Goal: Task Accomplishment & Management: Complete application form

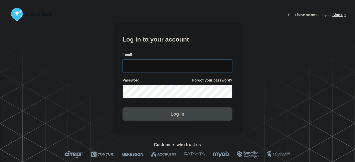
type input "[PERSON_NAME][EMAIL_ADDRESS][PERSON_NAME][DOMAIN_NAME]"
drag, startPoint x: 188, startPoint y: 68, endPoint x: 181, endPoint y: 46, distance: 23.1
click at [187, 68] on input "tyler.wolkey@conexon.us" at bounding box center [178, 66] width 110 height 13
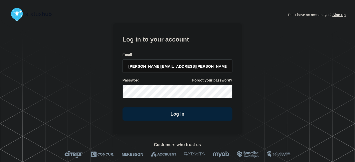
click at [180, 39] on h1 "Log in to your account" at bounding box center [178, 39] width 110 height 10
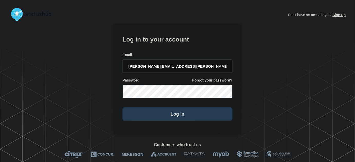
click at [175, 111] on button "Log in" at bounding box center [178, 114] width 110 height 13
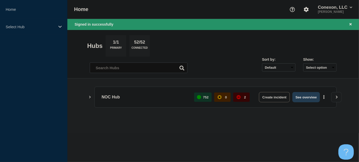
click at [310, 97] on button "See overview" at bounding box center [305, 97] width 27 height 10
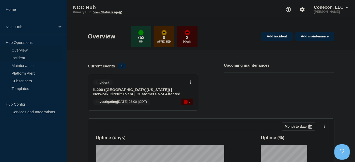
click at [22, 56] on link "Incident" at bounding box center [31, 58] width 62 height 8
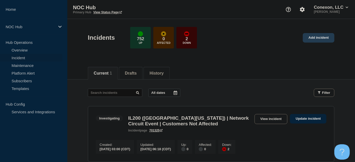
click at [306, 40] on link "Add incident" at bounding box center [319, 38] width 32 height 10
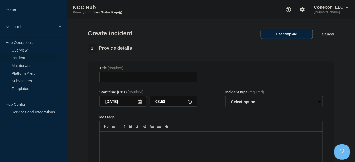
click at [284, 38] on button "Use template" at bounding box center [287, 34] width 52 height 10
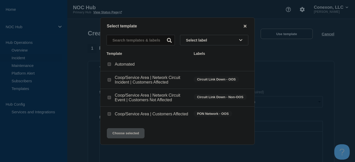
click at [108, 116] on input "Coop/Service Area | Customers Affected checkbox" at bounding box center [109, 114] width 3 height 3
checkbox input "true"
click at [125, 138] on button "Choose selected" at bounding box center [126, 133] width 38 height 10
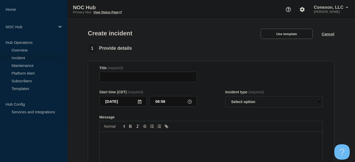
type input "Coop/Service Area | Customers Affected"
select select "investigating"
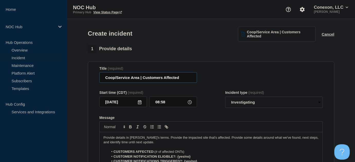
drag, startPoint x: 139, startPoint y: 78, endPoint x: 95, endPoint y: 79, distance: 44.4
click at [95, 79] on section "Title (required) Coop/Service Area | Customers Affected Start time (CDT) (requi…" at bounding box center [211, 131] width 247 height 138
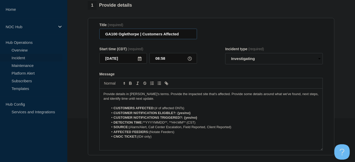
scroll to position [46, 0]
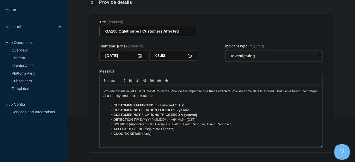
type input "GA100 Oglethorpe | Customers Affected"
drag, startPoint x: 246, startPoint y: 60, endPoint x: 204, endPoint y: 53, distance: 42.5
click at [245, 60] on select "Select option Investigating Identified Monitoring" at bounding box center [274, 55] width 98 height 11
click at [211, 52] on div "Start time (CDT) (required) [DATE] 08:58 Incident type (required) Select option…" at bounding box center [210, 52] width 223 height 17
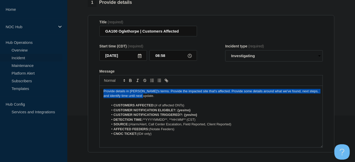
drag, startPoint x: 148, startPoint y: 96, endPoint x: 84, endPoint y: 85, distance: 65.6
click at [84, 85] on section "1 Provide details Title (required) GA100 Oglethorpe | Customers Affected Start …" at bounding box center [211, 145] width 288 height 294
click at [249, 59] on select "Select option Investigating Identified Monitoring" at bounding box center [274, 55] width 98 height 11
click at [225, 51] on select "Select option Investigating Identified Monitoring" at bounding box center [274, 55] width 98 height 11
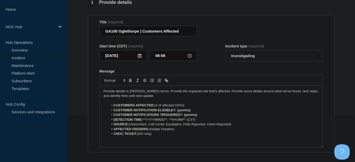
drag, startPoint x: 216, startPoint y: 64, endPoint x: 159, endPoint y: 83, distance: 60.1
click at [216, 63] on form "Title (required) GA100 Oglethorpe | Customers Affected Start time (CDT) (requir…" at bounding box center [210, 84] width 223 height 128
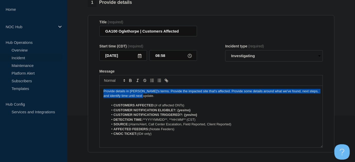
drag, startPoint x: 152, startPoint y: 95, endPoint x: 70, endPoint y: 81, distance: 83.1
click at [70, 81] on section "1 Provide details Title (required) GA100 Oglethorpe | Customers Affected Start …" at bounding box center [211, 145] width 288 height 294
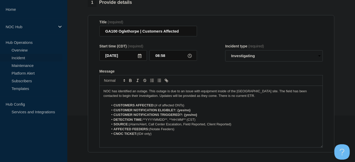
drag, startPoint x: 156, startPoint y: 105, endPoint x: 189, endPoint y: 105, distance: 32.9
click at [189, 105] on li "CUSTOMERS AFFECTED: (# of affected ONTs)" at bounding box center [214, 105] width 210 height 5
drag, startPoint x: 178, startPoint y: 110, endPoint x: 205, endPoint y: 109, distance: 27.5
click at [205, 111] on li "CUSTOMER NOTIFICATION ELIGIBLE?: {yes/no}" at bounding box center [214, 110] width 210 height 5
drag, startPoint x: 184, startPoint y: 115, endPoint x: 201, endPoint y: 115, distance: 17.0
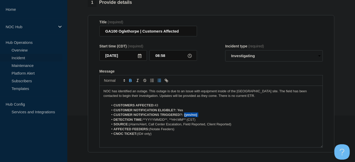
click at [201, 115] on li "CUSTOMER NOTIFICATIONS TRIGGERED?: {yes/no}" at bounding box center [214, 115] width 210 height 5
drag, startPoint x: 198, startPoint y: 118, endPoint x: 144, endPoint y: 120, distance: 53.7
click at [144, 120] on li "DETECTION TIME: **YYYYMMDD**, **HH:MM** (CST)" at bounding box center [214, 120] width 210 height 5
click at [177, 119] on li "DETECTION TIME: [DATE] 8:50am" at bounding box center [214, 120] width 210 height 5
drag, startPoint x: 233, startPoint y: 126, endPoint x: 130, endPoint y: 125, distance: 102.5
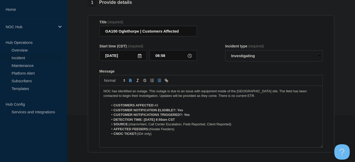
click at [130, 125] on li "SOURCE: (Alarm/Alert, Call Center Escalation, Field Reported, Client Reported)" at bounding box center [214, 124] width 210 height 5
drag, startPoint x: 149, startPoint y: 129, endPoint x: 181, endPoint y: 129, distance: 31.6
click at [181, 129] on li "AFFECTED FEEDERS: (Notate Feeders)" at bounding box center [214, 129] width 210 height 5
drag, startPoint x: 138, startPoint y: 134, endPoint x: 164, endPoint y: 135, distance: 26.0
click at [164, 135] on li "CNOC TICKET: (ID# only)" at bounding box center [214, 134] width 210 height 5
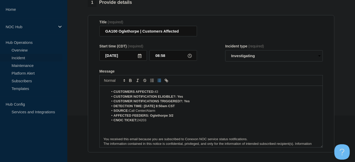
scroll to position [20, 0]
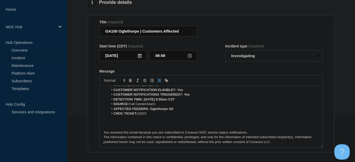
click at [134, 127] on p "Message" at bounding box center [211, 128] width 215 height 5
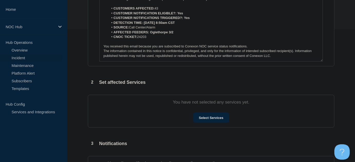
scroll to position [140, 0]
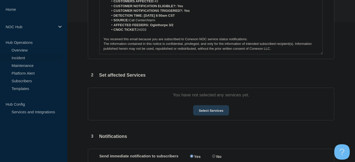
click at [205, 108] on button "Select Services" at bounding box center [211, 111] width 36 height 10
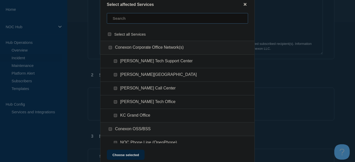
click at [142, 23] on input "text" at bounding box center [177, 18] width 141 height 11
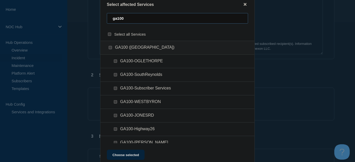
type input "ga100"
click at [116, 62] on input "GA100-OGLETHORPE checkbox" at bounding box center [115, 61] width 3 height 3
checkbox input "true"
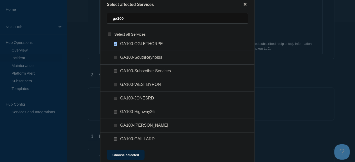
scroll to position [46, 0]
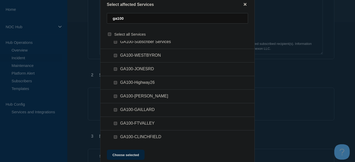
click at [115, 44] on input "GA100-Subscriber Services checkbox" at bounding box center [115, 41] width 3 height 3
checkbox input "true"
click at [120, 152] on button "Choose selected" at bounding box center [126, 155] width 38 height 10
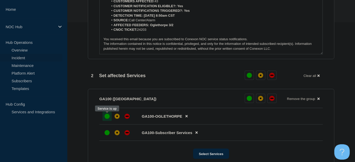
click at [105, 118] on div "up" at bounding box center [107, 116] width 5 height 5
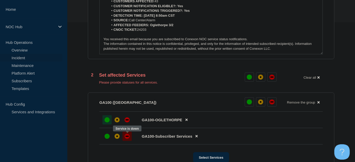
click at [127, 136] on div "down" at bounding box center [127, 136] width 5 height 5
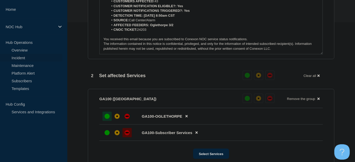
click at [93, 115] on section "GA100 ([GEOGRAPHIC_DATA]) Reset Remove the group Remove GA100-OGLETHORPE GA100-…" at bounding box center [211, 126] width 247 height 75
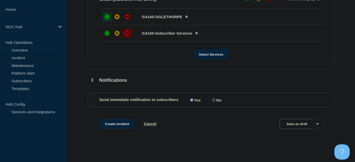
scroll to position [241, 0]
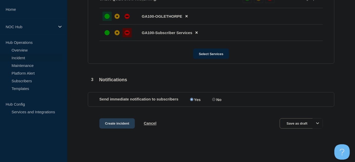
click at [114, 123] on button "Create incident" at bounding box center [116, 124] width 35 height 10
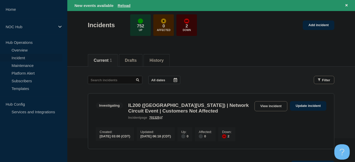
scroll to position [46, 0]
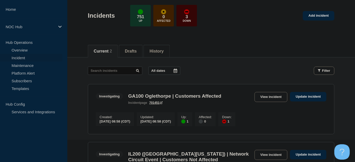
scroll to position [46, 0]
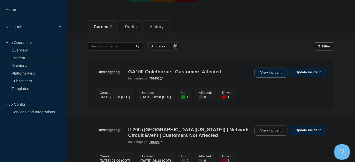
click at [265, 74] on link "View incident" at bounding box center [271, 73] width 33 height 10
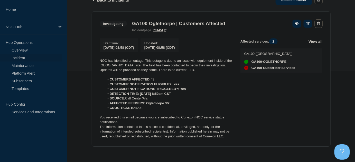
scroll to position [93, 0]
drag, startPoint x: 128, startPoint y: 96, endPoint x: 93, endPoint y: 59, distance: 51.4
click at [93, 59] on section "Investigating GA100 Oglethorpe | Customers Affected incident page 701451 Start …" at bounding box center [211, 80] width 239 height 136
copy div "NOC has identified an outage. This outage is due to an issue with equipment ins…"
click at [79, 32] on div "Back Back to Incidents Update incident Investigating GA100 Oglethorpe | Custome…" at bounding box center [211, 72] width 288 height 166
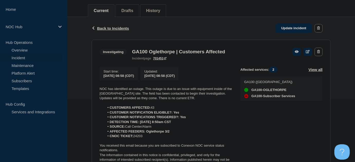
scroll to position [23, 0]
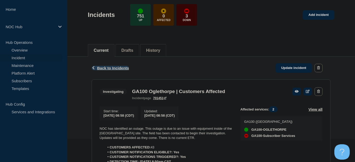
click at [106, 69] on span "Back to Incidents" at bounding box center [113, 68] width 32 height 4
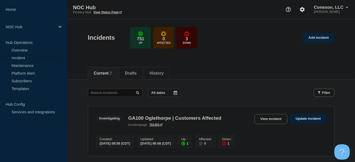
click at [207, 71] on div "Current 2 Drafts History" at bounding box center [211, 70] width 247 height 17
